Goal: Find specific page/section

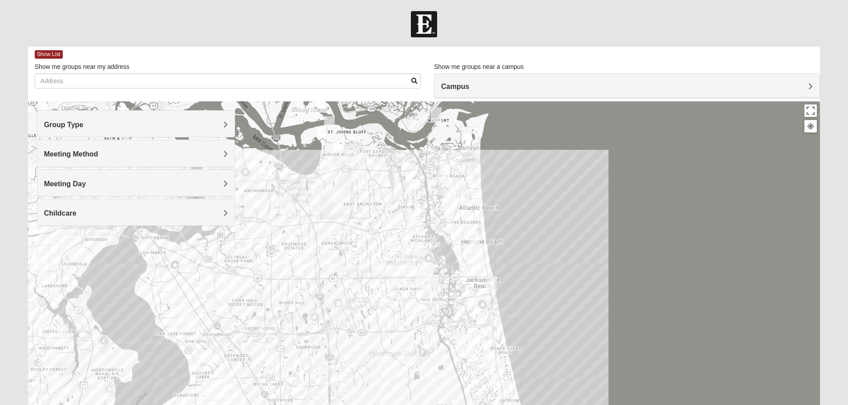
click at [84, 123] on span "Group Type" at bounding box center [64, 125] width 40 height 8
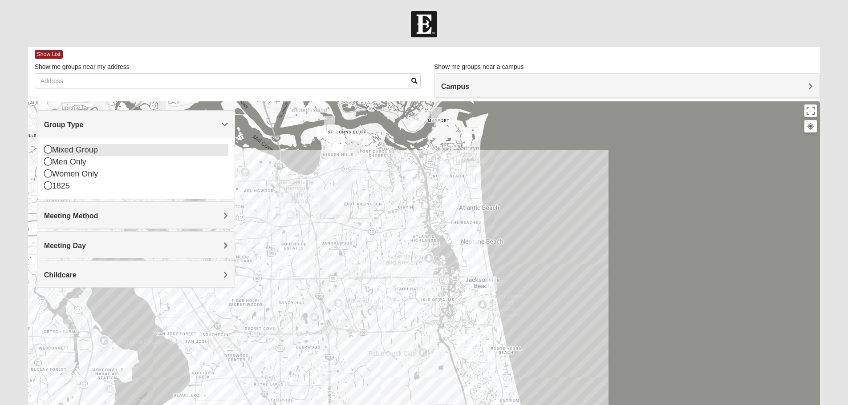
click at [47, 150] on icon at bounding box center [48, 150] width 8 height 8
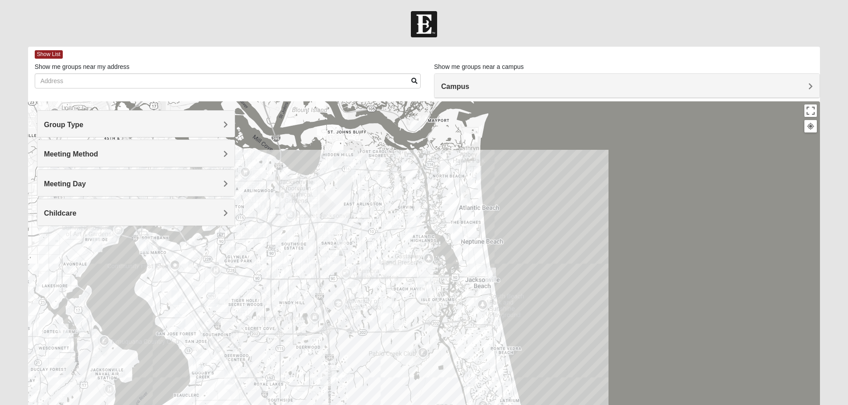
click at [98, 152] on span "Meeting Method" at bounding box center [71, 154] width 54 height 8
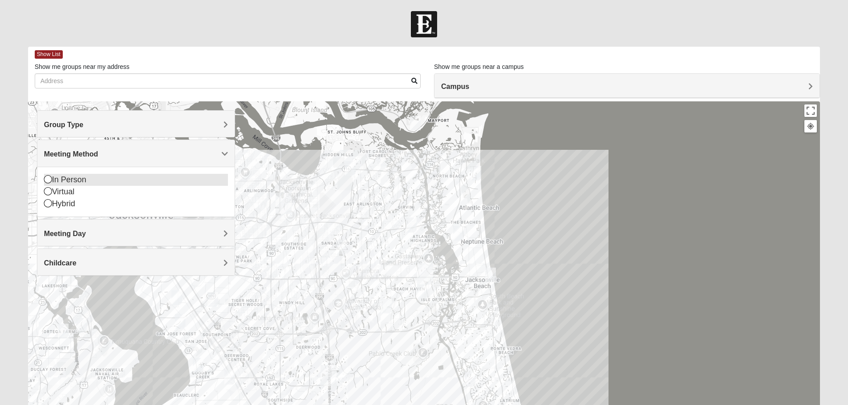
click at [47, 181] on icon at bounding box center [48, 179] width 8 height 8
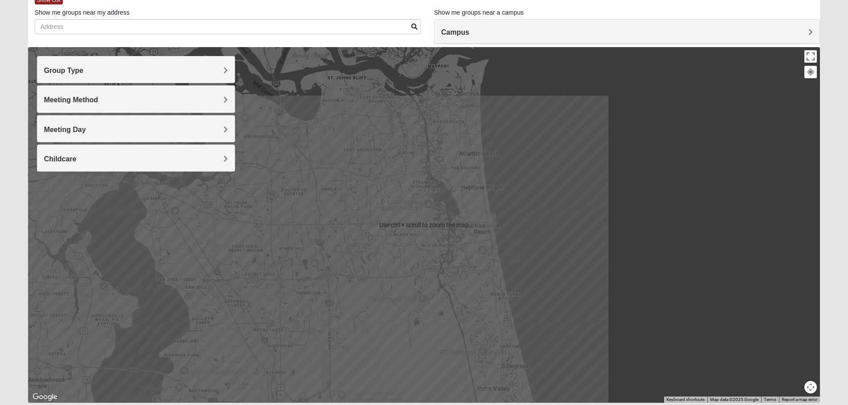
scroll to position [85, 0]
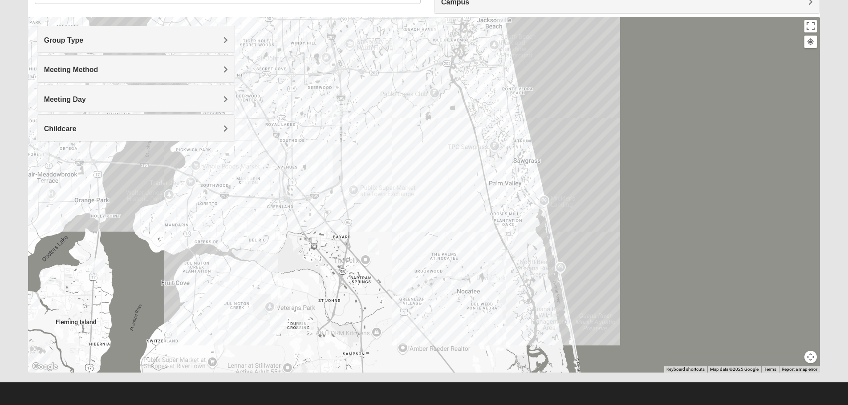
drag, startPoint x: 400, startPoint y: 308, endPoint x: 413, endPoint y: 129, distance: 179.4
click at [413, 129] on div at bounding box center [424, 195] width 792 height 356
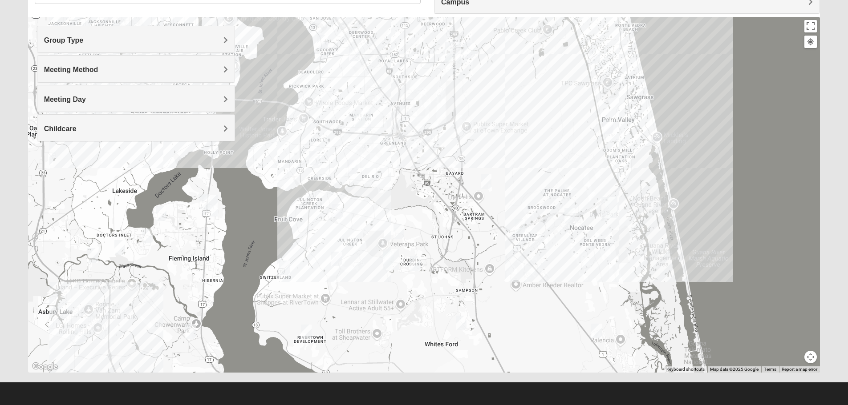
drag, startPoint x: 443, startPoint y: 345, endPoint x: 556, endPoint y: 282, distance: 129.1
click at [556, 282] on div at bounding box center [424, 195] width 792 height 356
click at [389, 264] on img "St. Johns" at bounding box center [391, 259] width 16 height 21
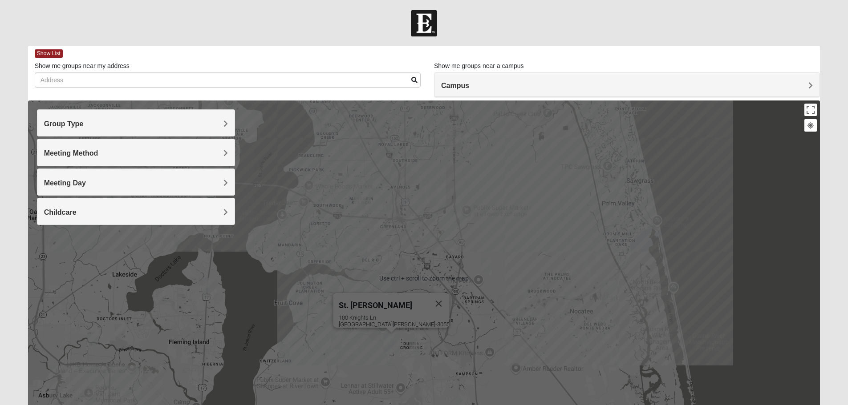
scroll to position [0, 0]
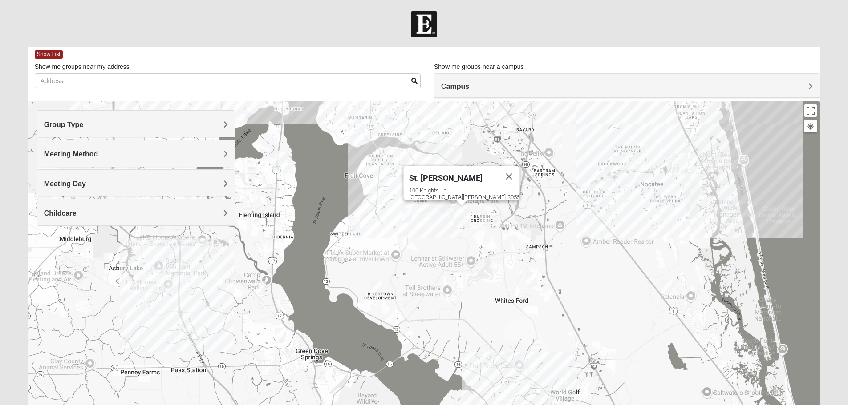
drag, startPoint x: 545, startPoint y: 332, endPoint x: 616, endPoint y: 203, distance: 146.2
click at [616, 203] on div "St. [PERSON_NAME] [STREET_ADDRESS][PERSON_NAME]" at bounding box center [424, 279] width 792 height 356
click at [531, 284] on img "Mixed Stevens 32092" at bounding box center [531, 279] width 11 height 15
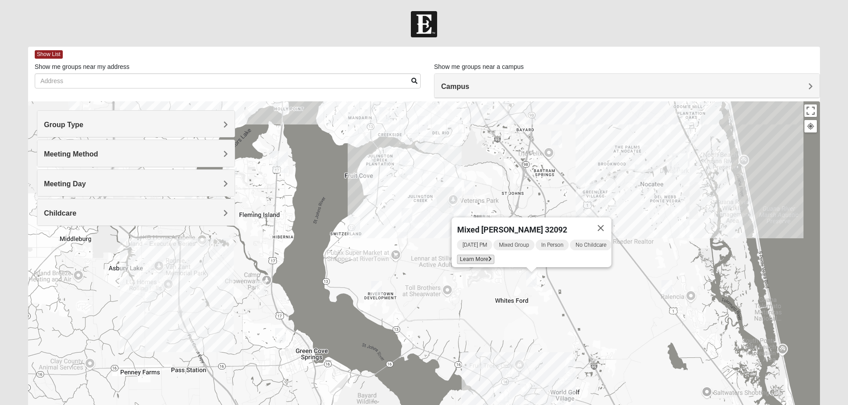
click at [488, 257] on icon at bounding box center [490, 259] width 4 height 5
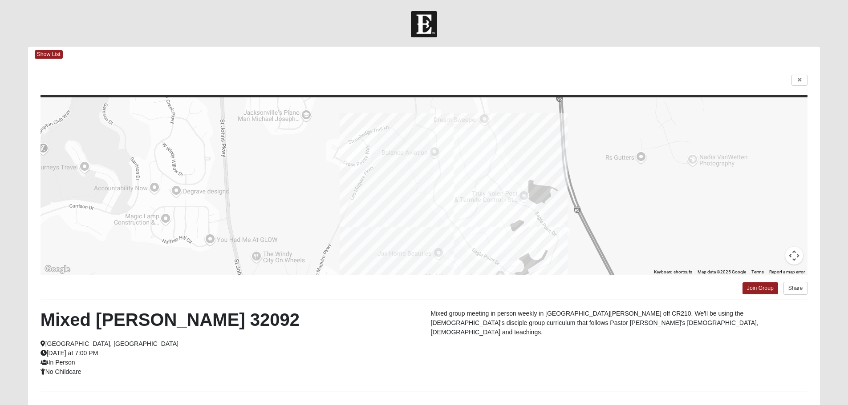
drag, startPoint x: 354, startPoint y: 177, endPoint x: 389, endPoint y: 261, distance: 90.8
click at [389, 261] on div at bounding box center [424, 186] width 767 height 178
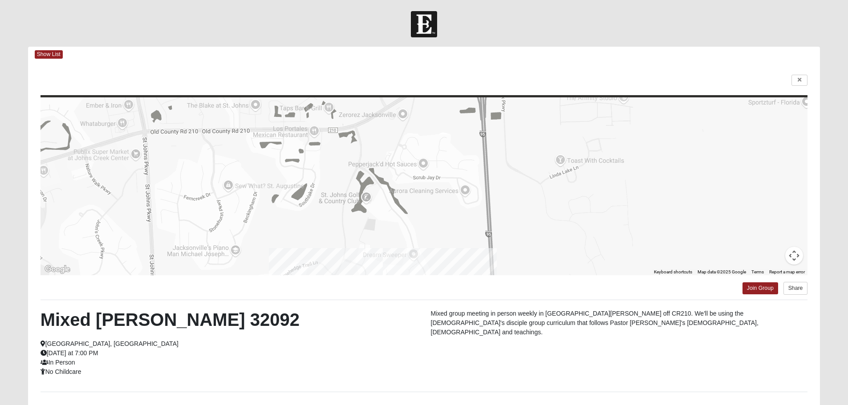
drag, startPoint x: 472, startPoint y: 162, endPoint x: 400, endPoint y: 298, distance: 154.3
click at [399, 298] on div "← Move left → Move right ↑ Move up ↓ Move down + Zoom in - Zoom out Home Jump l…" at bounding box center [424, 257] width 792 height 391
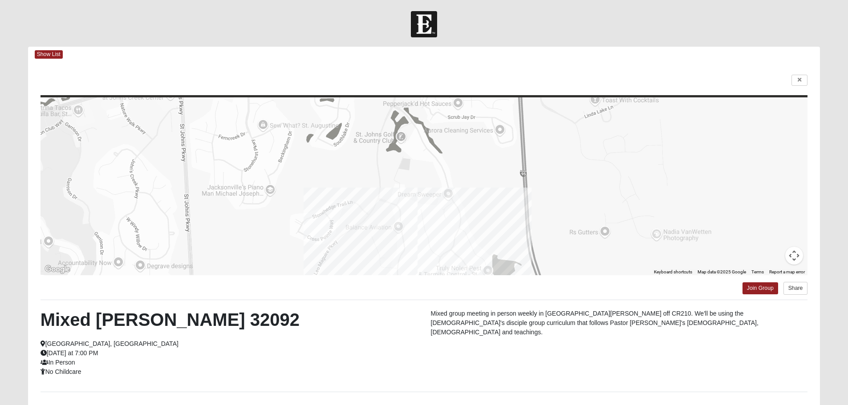
drag, startPoint x: 462, startPoint y: 170, endPoint x: 496, endPoint y: 110, distance: 69.0
click at [496, 110] on div at bounding box center [424, 186] width 767 height 178
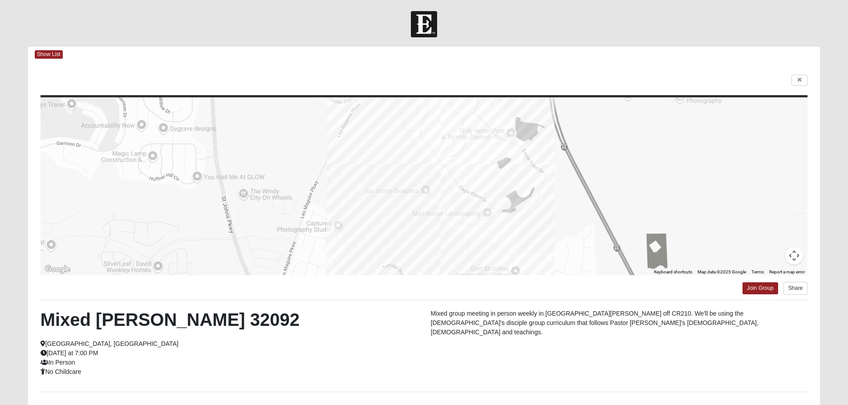
drag, startPoint x: 381, startPoint y: 260, endPoint x: 382, endPoint y: 123, distance: 137.1
click at [394, 125] on div at bounding box center [424, 186] width 767 height 178
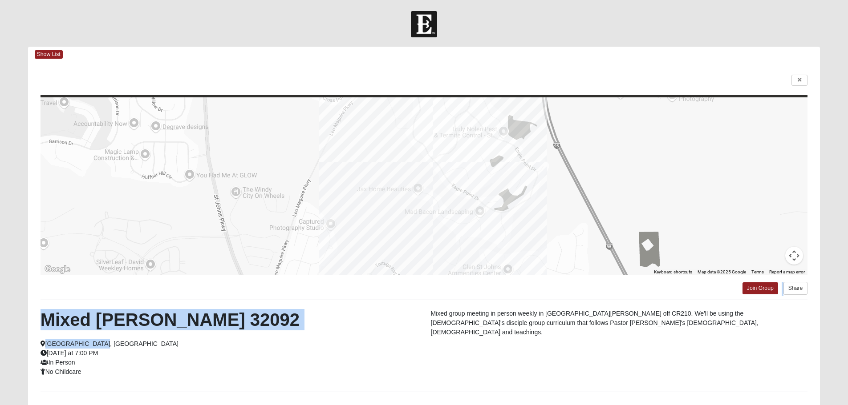
drag, startPoint x: 322, startPoint y: 346, endPoint x: 353, endPoint y: 280, distance: 72.5
click at [353, 280] on div "← Move left → Move right ↑ Move up ↓ Move down + Zoom in - Zoom out Home Jump l…" at bounding box center [424, 257] width 792 height 391
click at [335, 321] on h2 "Mixed [PERSON_NAME] 32092" at bounding box center [229, 319] width 377 height 21
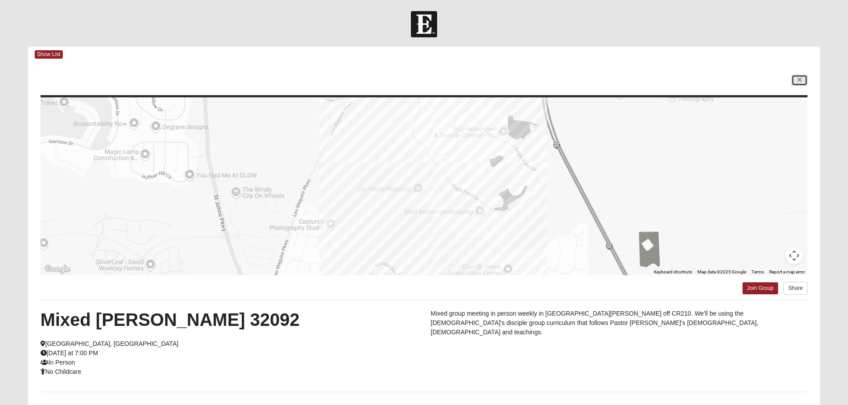
click at [798, 82] on icon at bounding box center [800, 79] width 4 height 5
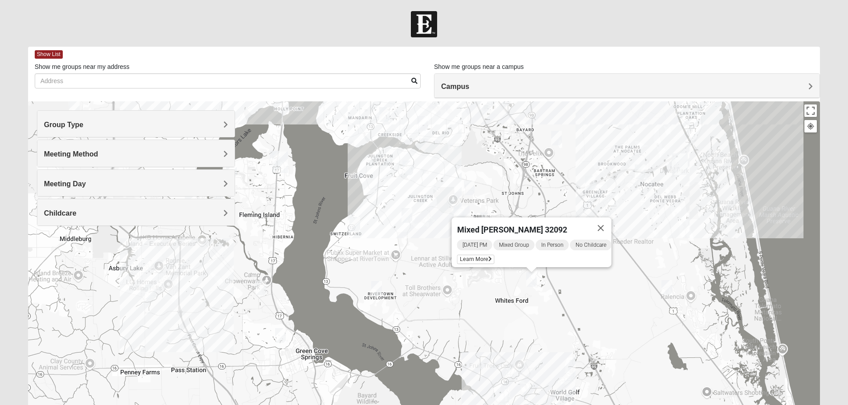
click at [606, 283] on div "Mixed [PERSON_NAME] 32092 [DATE] PM Mixed Group In Person No Childcare Learn Mo…" at bounding box center [424, 279] width 792 height 356
click at [611, 223] on button "Close" at bounding box center [600, 228] width 21 height 21
click at [591, 183] on img "Mixed Buckley 32081" at bounding box center [590, 183] width 11 height 15
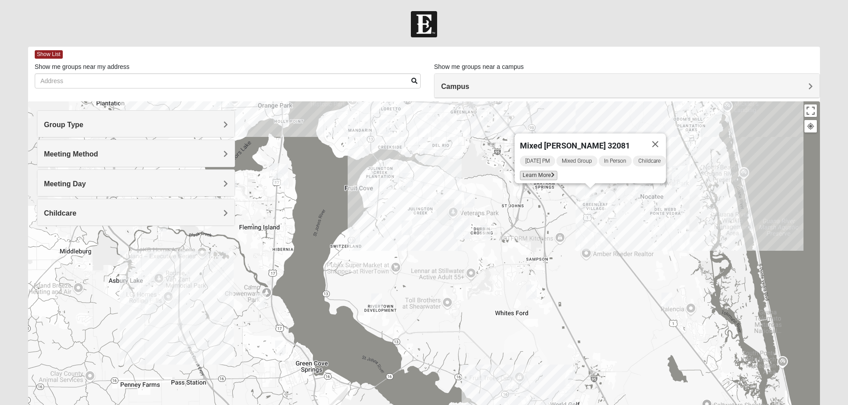
click at [551, 173] on icon at bounding box center [553, 175] width 4 height 5
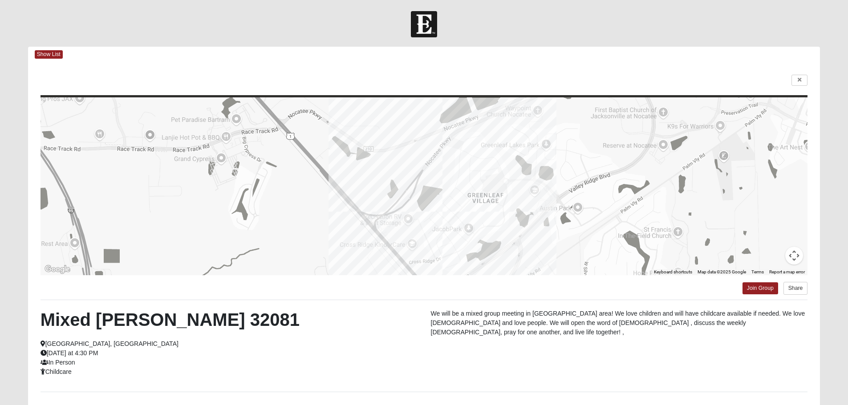
drag, startPoint x: 446, startPoint y: 245, endPoint x: 483, endPoint y: 223, distance: 43.1
click at [483, 223] on div at bounding box center [424, 186] width 767 height 178
click at [801, 83] on icon at bounding box center [800, 79] width 4 height 5
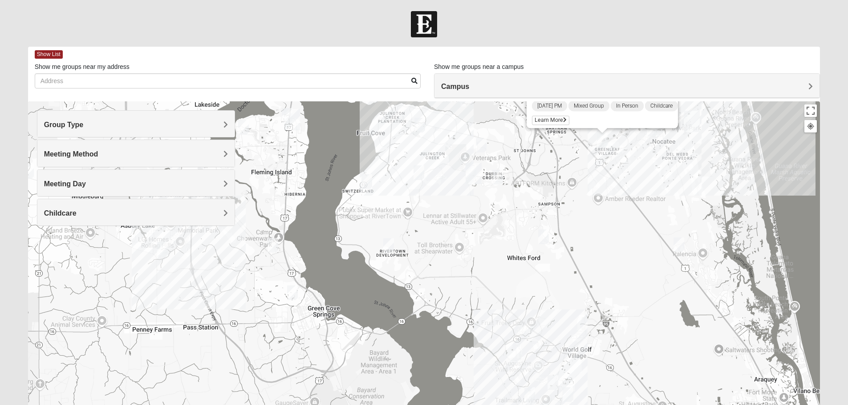
drag, startPoint x: 550, startPoint y: 359, endPoint x: 562, endPoint y: 303, distance: 57.5
click at [562, 303] on div "Mixed [PERSON_NAME] 32081 [DATE] PM Mixed Group In Person Childcare Learn More" at bounding box center [424, 279] width 792 height 356
click at [496, 178] on img "Mixed Pline/Wednesday 32259" at bounding box center [497, 177] width 11 height 15
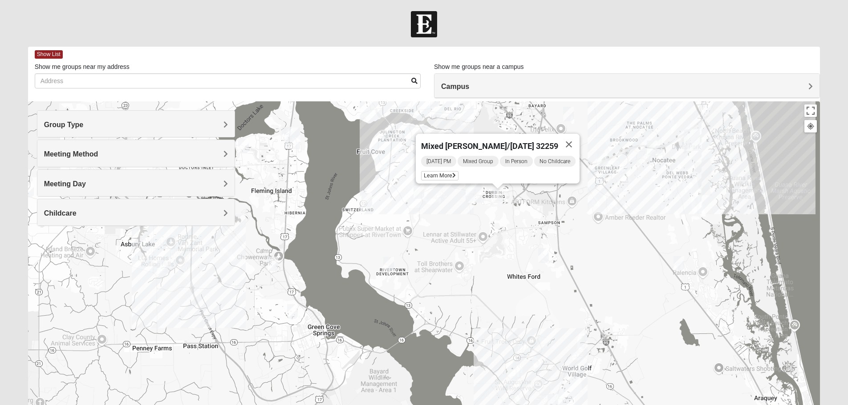
click at [387, 268] on img "Mixed Hunt 32259" at bounding box center [388, 264] width 11 height 15
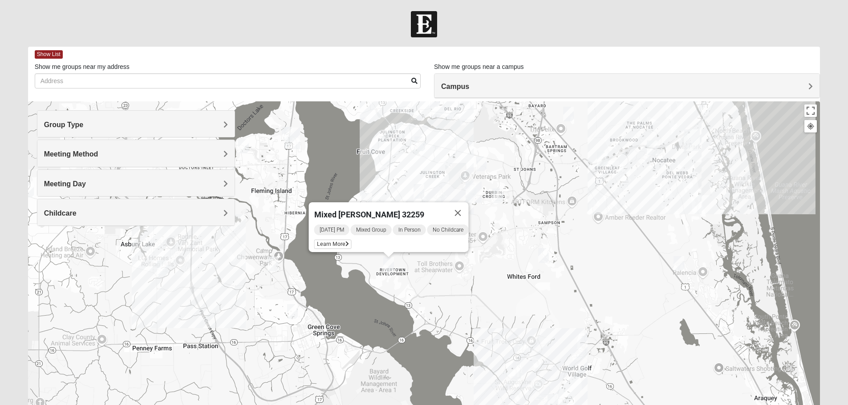
click at [542, 257] on img "Mixed Stevens 32092" at bounding box center [543, 255] width 11 height 15
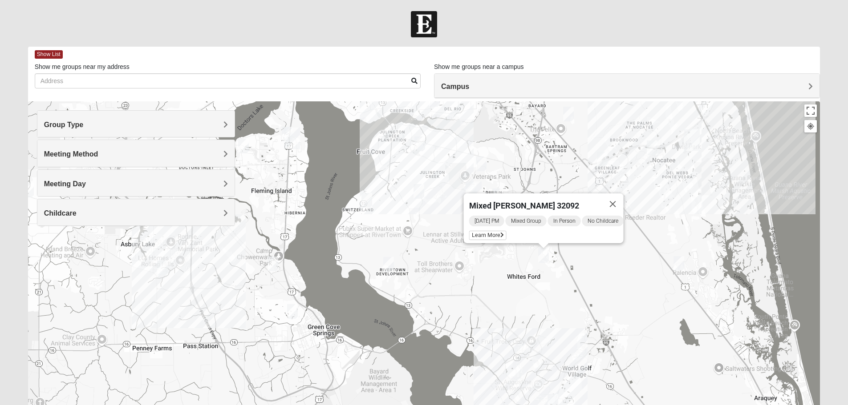
click at [542, 257] on img "Mixed Stevens 32092" at bounding box center [543, 255] width 11 height 15
click at [500, 233] on icon at bounding box center [502, 235] width 4 height 5
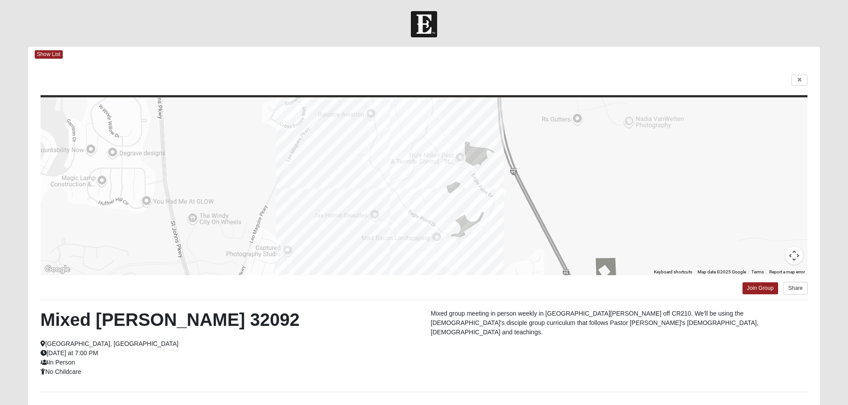
drag, startPoint x: 564, startPoint y: 165, endPoint x: 530, endPoint y: 206, distance: 53.4
click at [532, 207] on div at bounding box center [424, 186] width 767 height 178
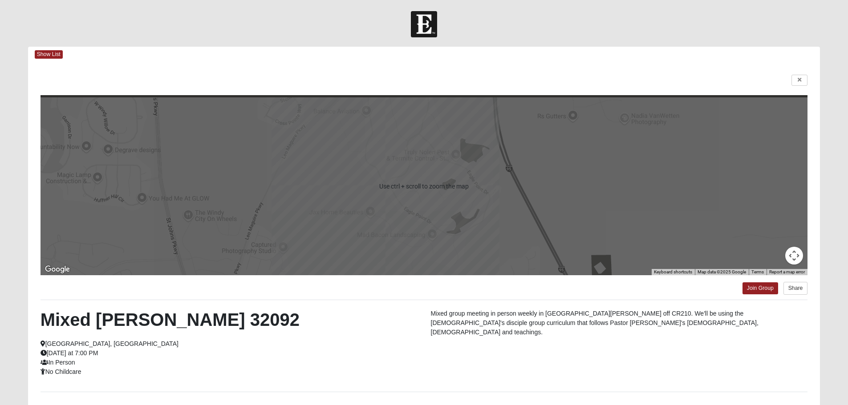
click at [448, 243] on div at bounding box center [424, 186] width 767 height 178
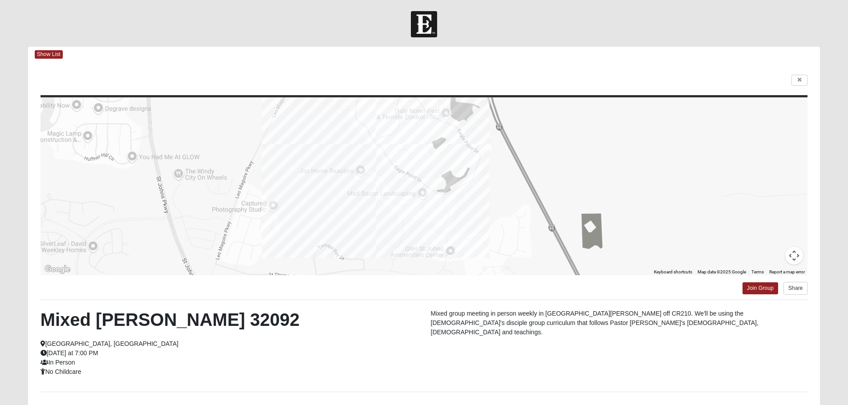
drag, startPoint x: 511, startPoint y: 239, endPoint x: 501, endPoint y: 197, distance: 43.4
click at [501, 197] on div at bounding box center [424, 186] width 767 height 178
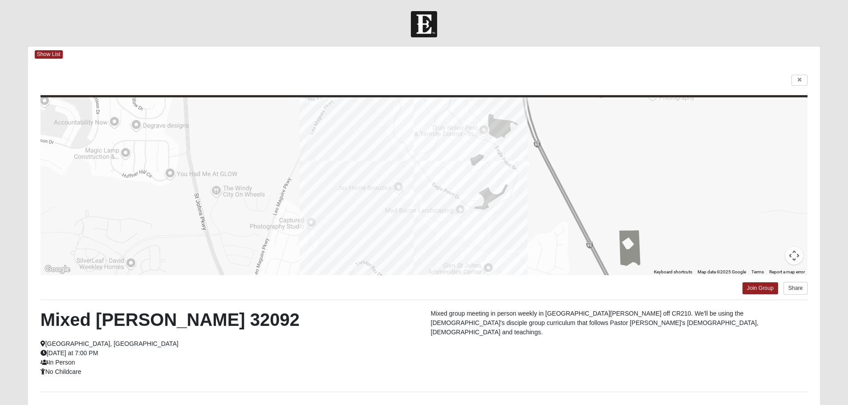
drag, startPoint x: 454, startPoint y: 224, endPoint x: 493, endPoint y: 242, distance: 43.4
click at [493, 242] on div at bounding box center [424, 186] width 767 height 178
